Goal: Book appointment/travel/reservation

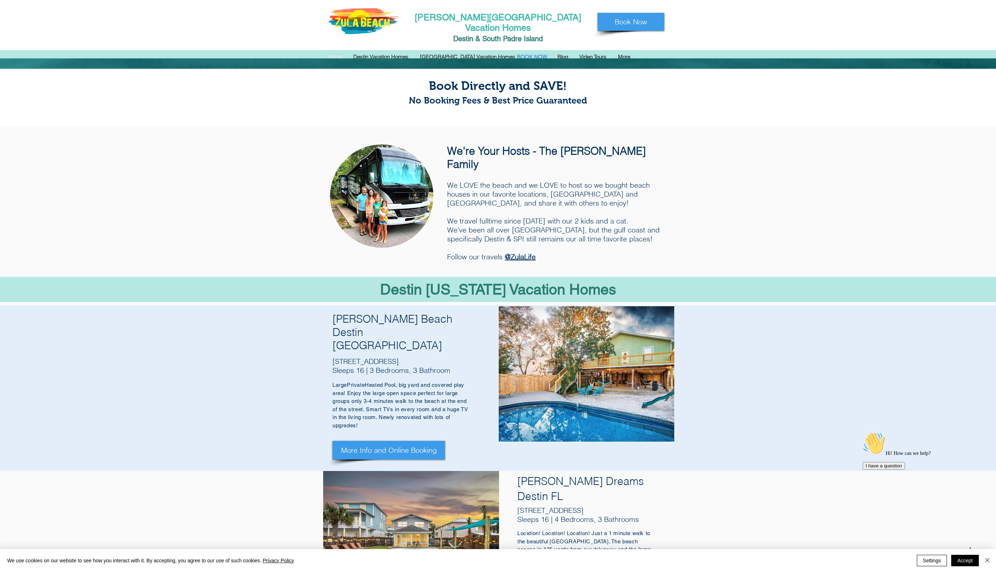
click at [538, 52] on p "BOOK NOW" at bounding box center [531, 57] width 37 height 11
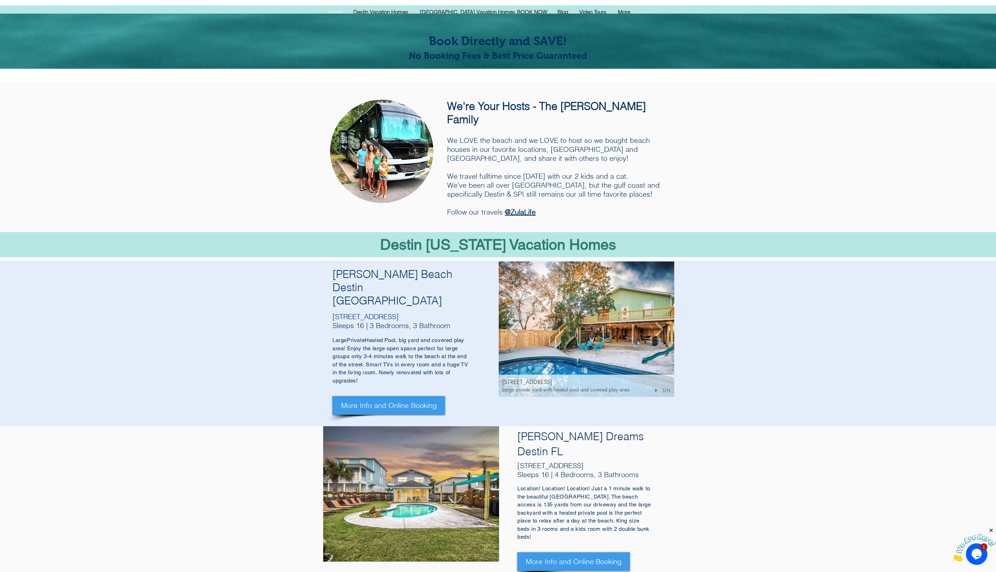
click at [536, 271] on img "93 Cobia St, Destin FL 32541" at bounding box center [585, 328] width 175 height 135
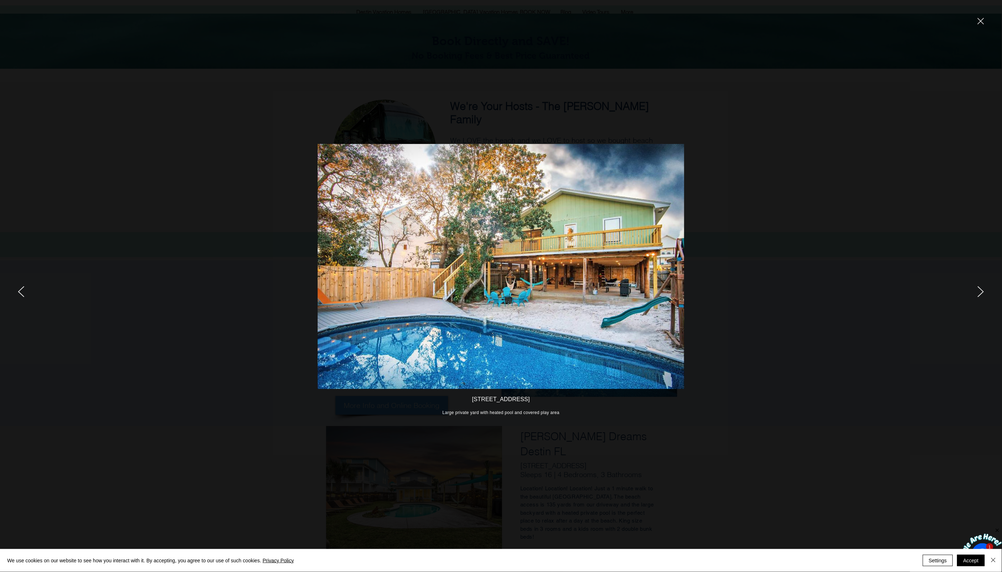
click at [978, 290] on icon "next" at bounding box center [981, 291] width 6 height 11
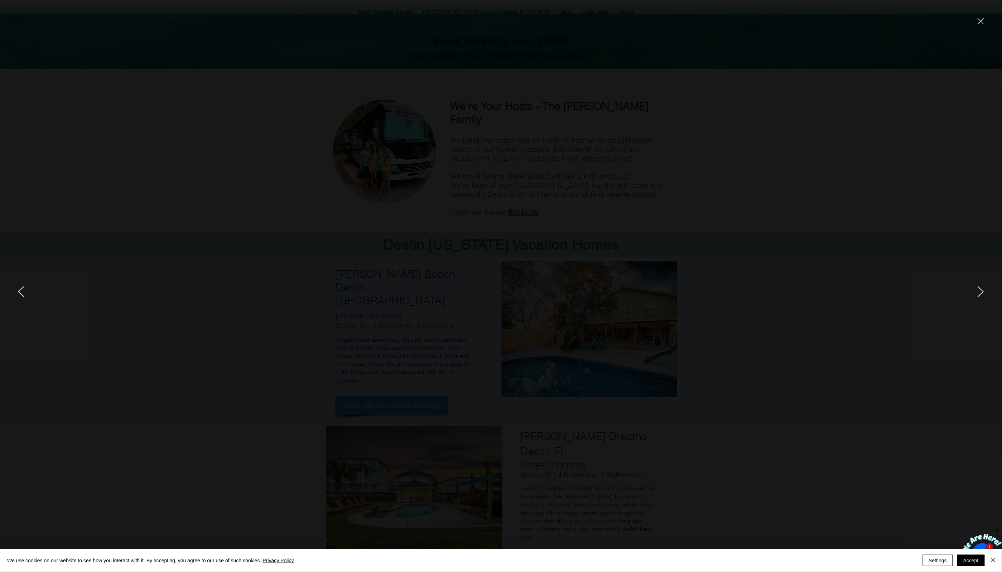
click at [978, 289] on icon "next" at bounding box center [981, 291] width 6 height 11
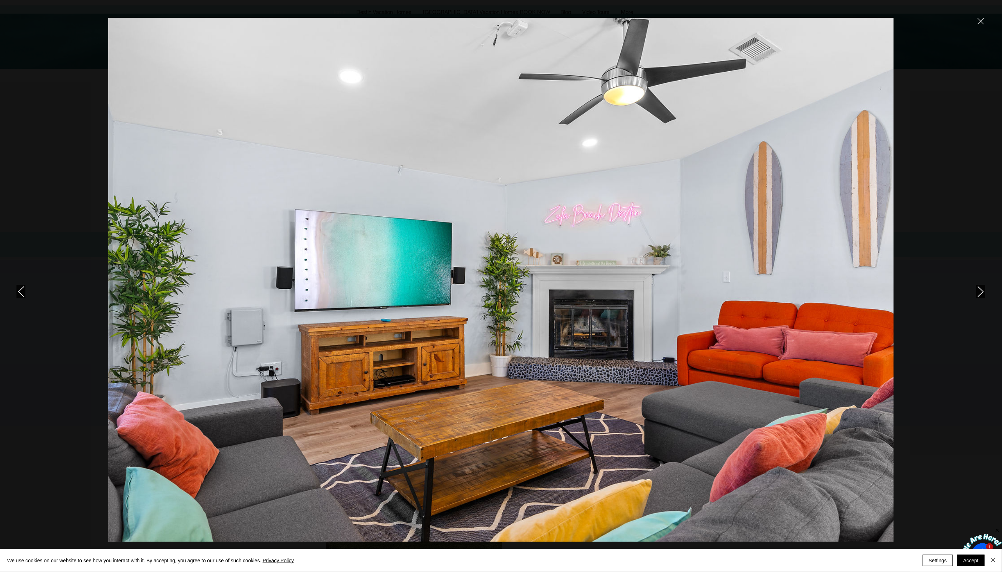
click at [978, 289] on icon "next" at bounding box center [981, 291] width 6 height 11
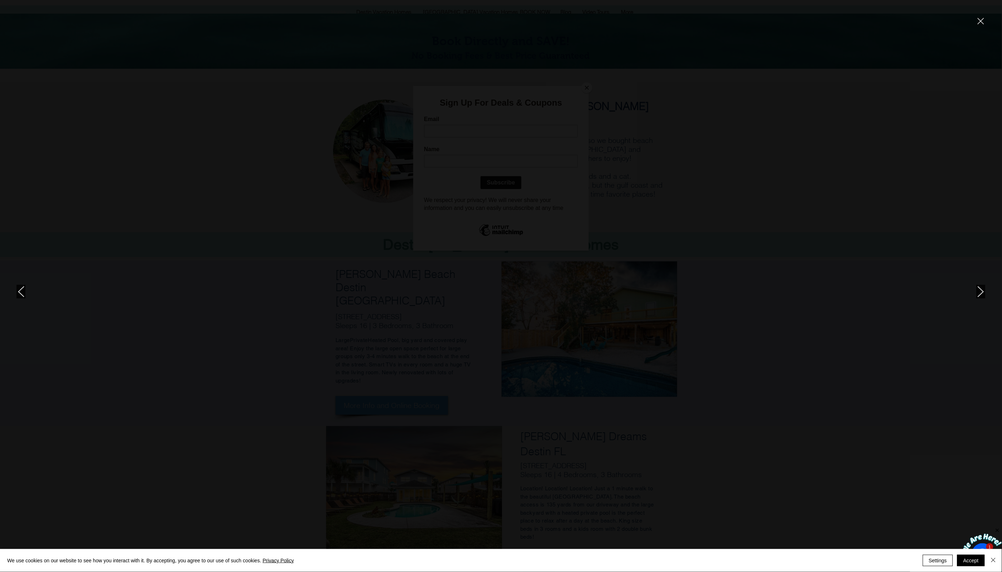
click at [851, 284] on div at bounding box center [836, 286] width 331 height 572
click at [971, 21] on div at bounding box center [836, 286] width 331 height 572
click at [985, 20] on div at bounding box center [836, 286] width 331 height 572
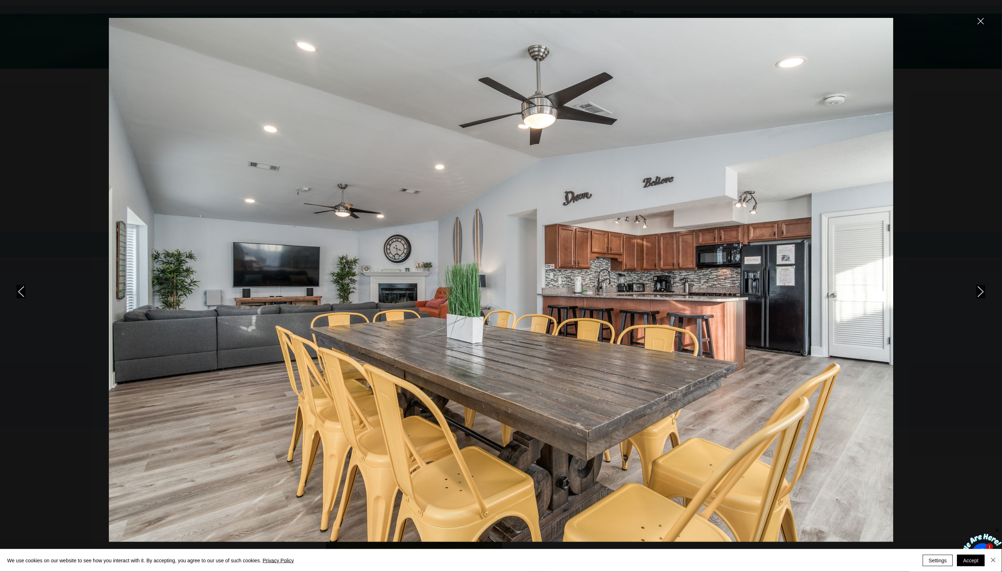
click at [978, 23] on icon "close" at bounding box center [981, 21] width 6 height 6
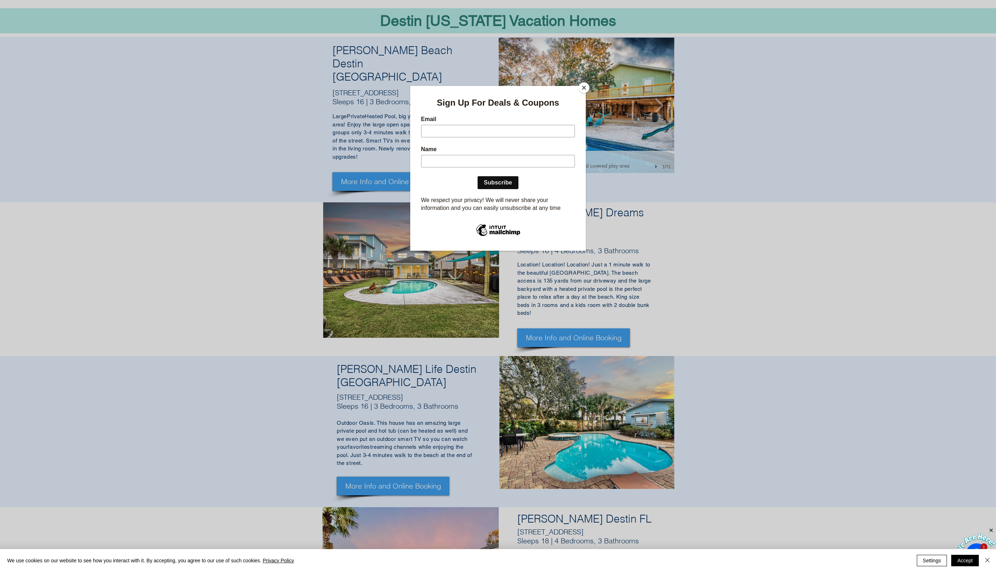
scroll to position [313, 0]
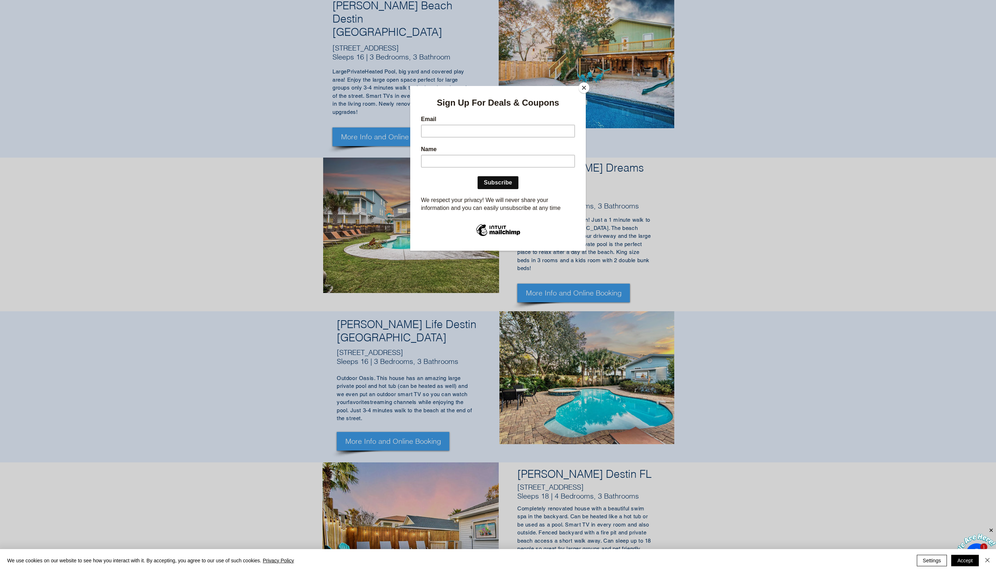
click at [586, 87] on button "Close" at bounding box center [583, 87] width 11 height 11
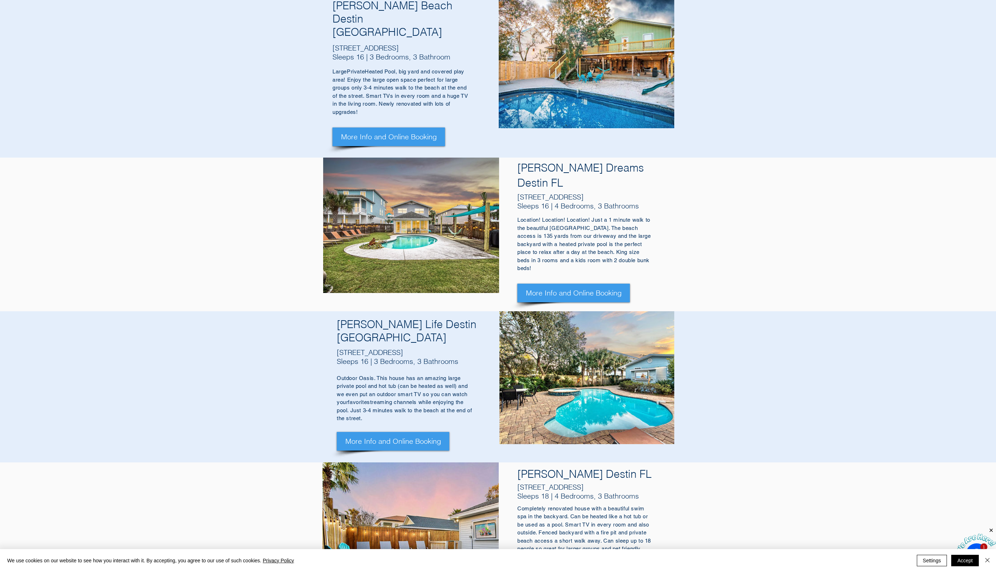
click at [425, 375] on span "Outdoor Oasis. This house has an amazing large private pool and hot tub (can be…" at bounding box center [402, 390] width 131 height 30
click at [543, 314] on img "Slide show gallery" at bounding box center [586, 377] width 175 height 133
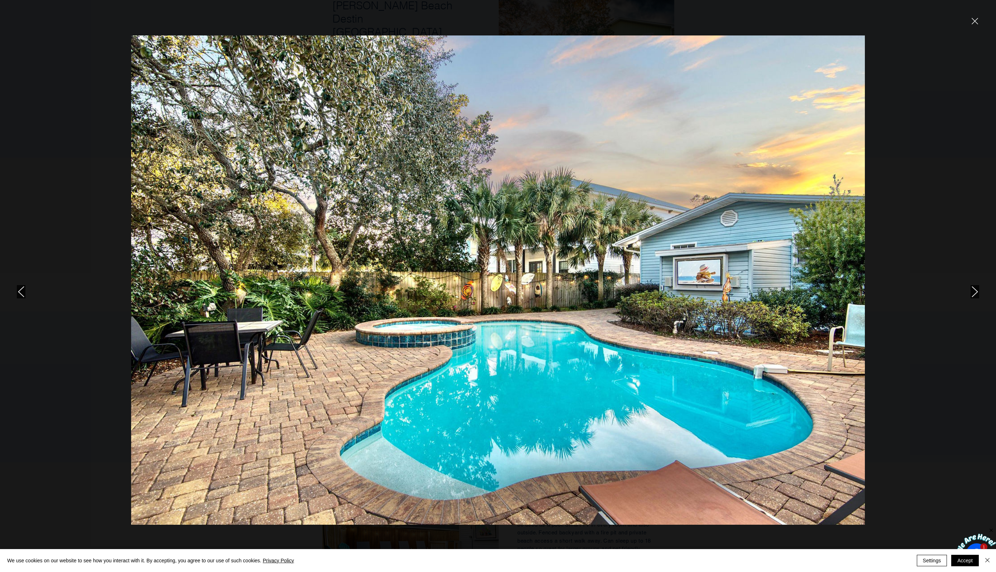
click at [975, 296] on icon "next" at bounding box center [974, 291] width 6 height 11
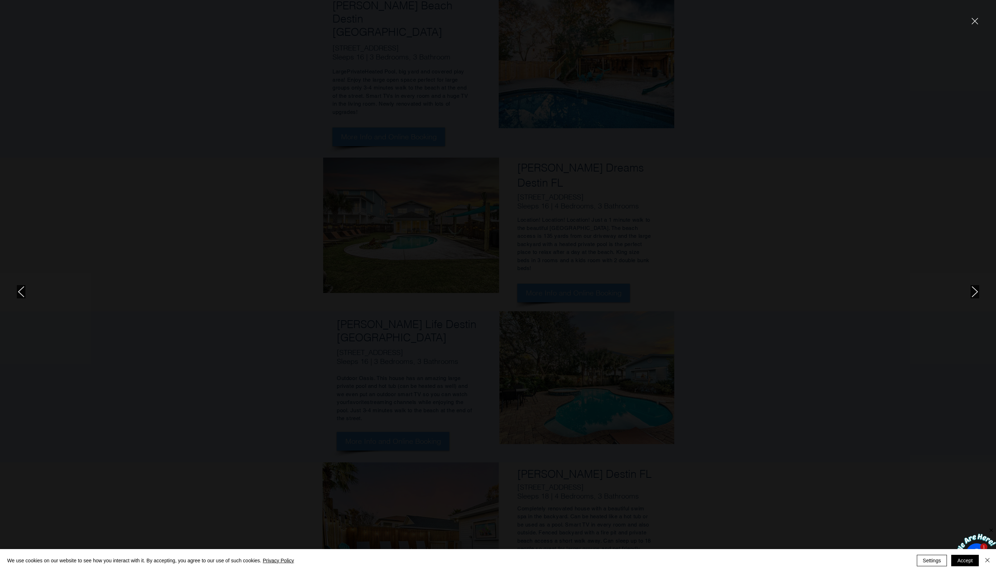
click at [973, 292] on icon "next" at bounding box center [974, 291] width 6 height 11
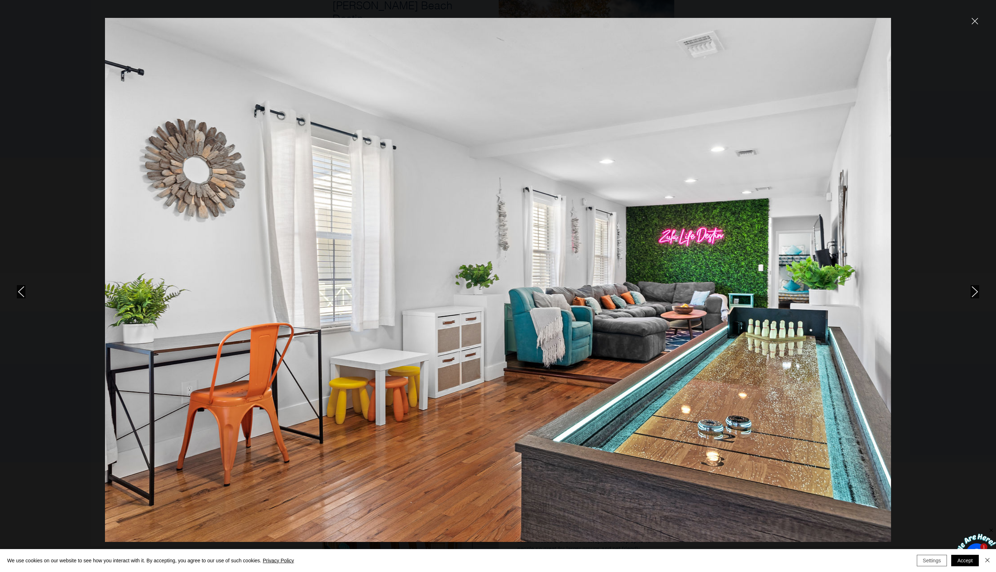
click at [925, 560] on button "Settings" at bounding box center [931, 560] width 30 height 11
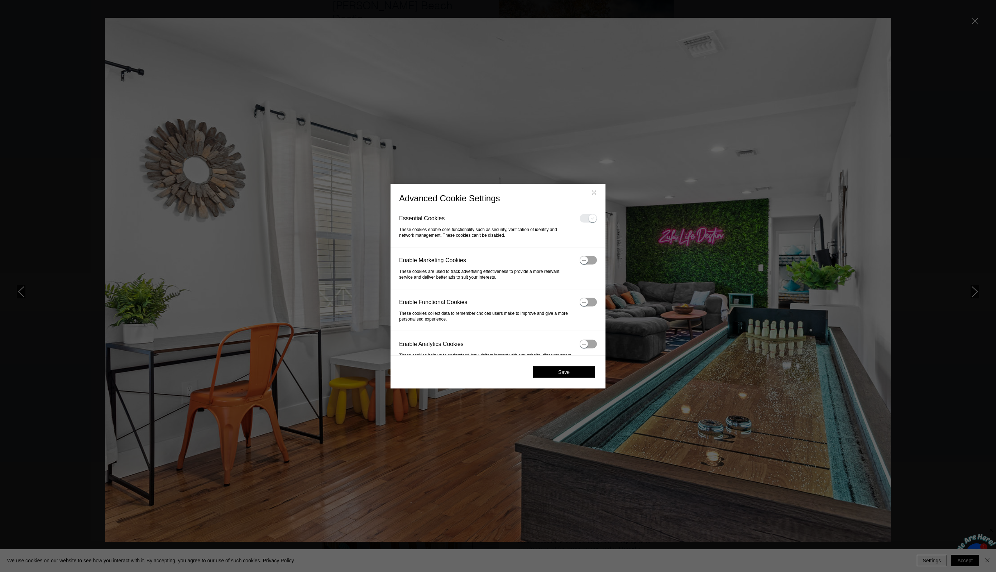
click at [926, 556] on div at bounding box center [498, 286] width 996 height 572
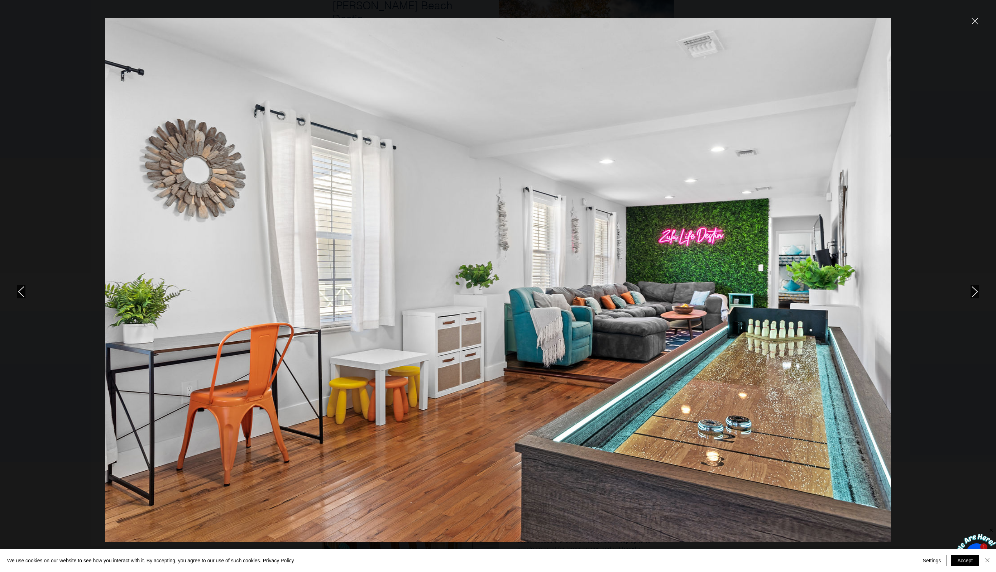
click at [987, 562] on img "Close" at bounding box center [987, 560] width 9 height 9
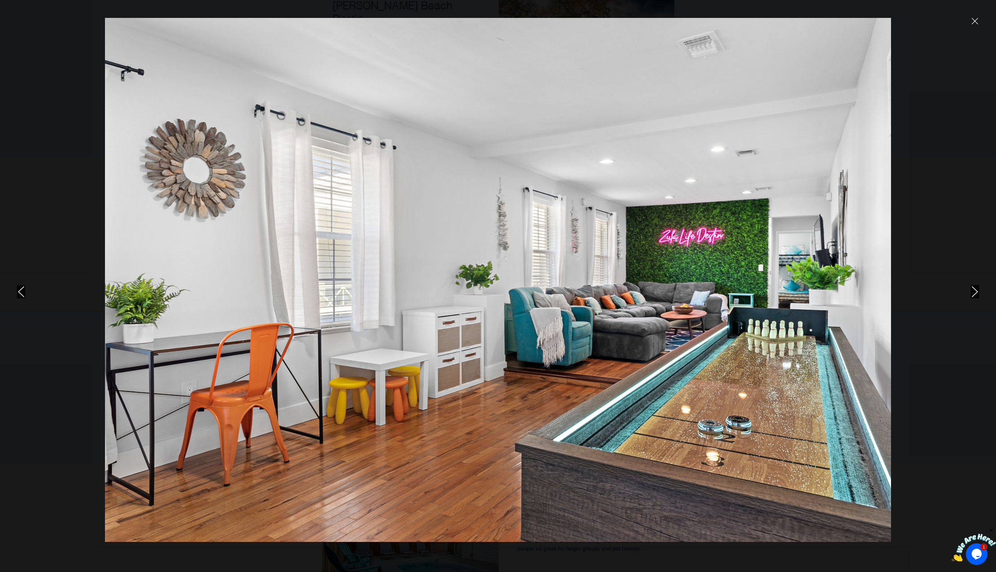
click at [972, 290] on icon "next" at bounding box center [974, 291] width 6 height 11
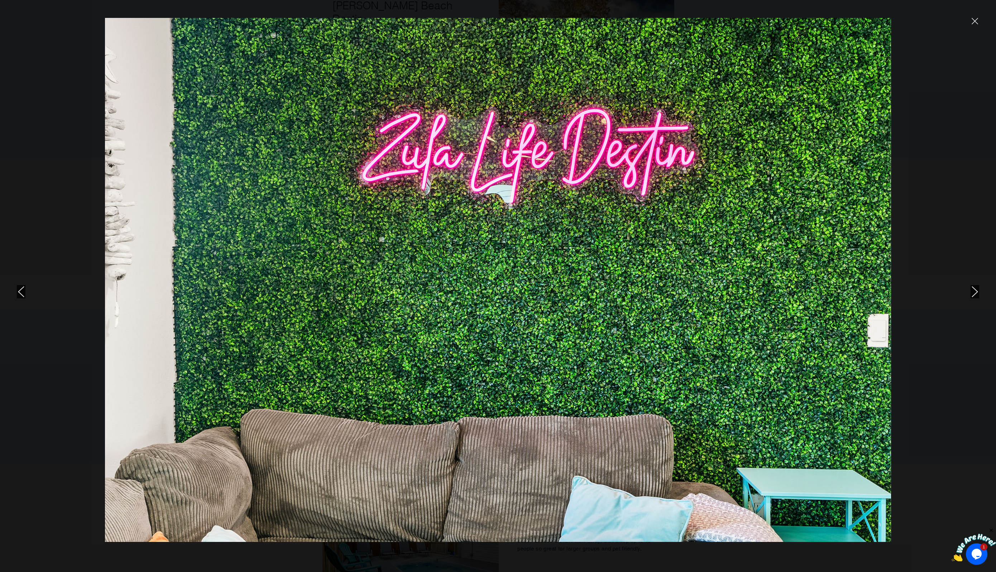
click at [972, 23] on icon "close" at bounding box center [975, 21] width 6 height 6
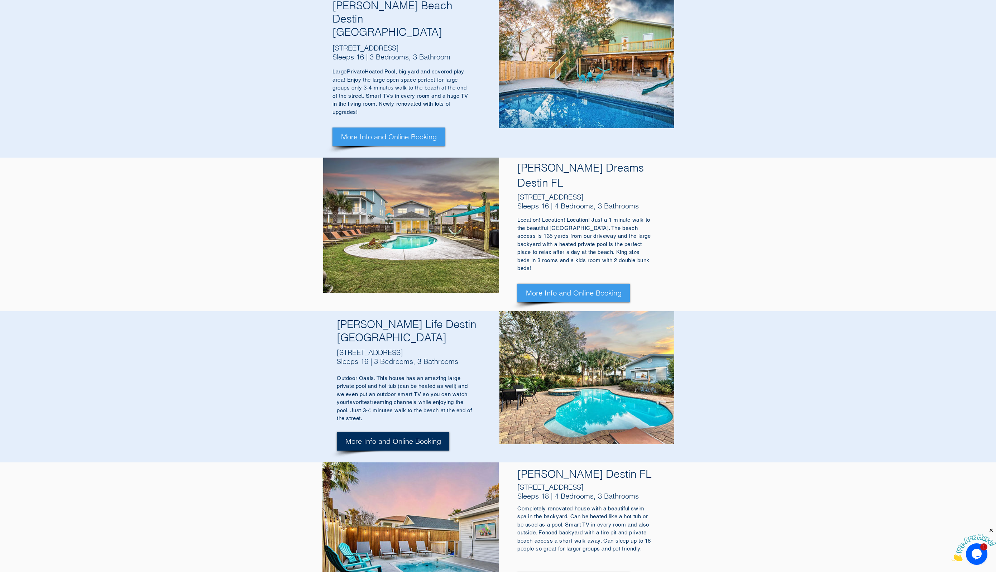
click at [389, 436] on span "More Info and Online Booking" at bounding box center [393, 441] width 96 height 10
